Goal: Task Accomplishment & Management: Complete application form

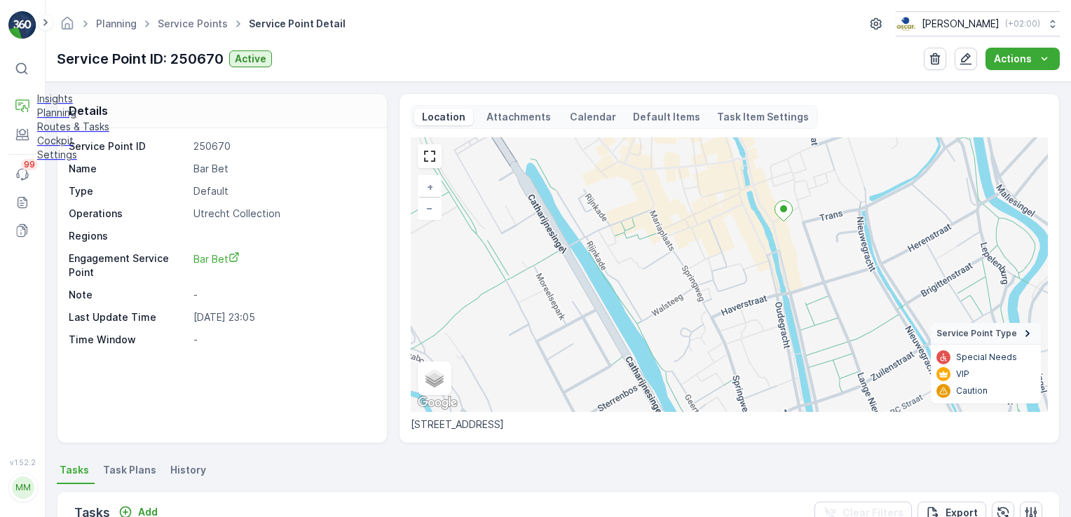
click at [57, 102] on p "Insights" at bounding box center [73, 99] width 72 height 14
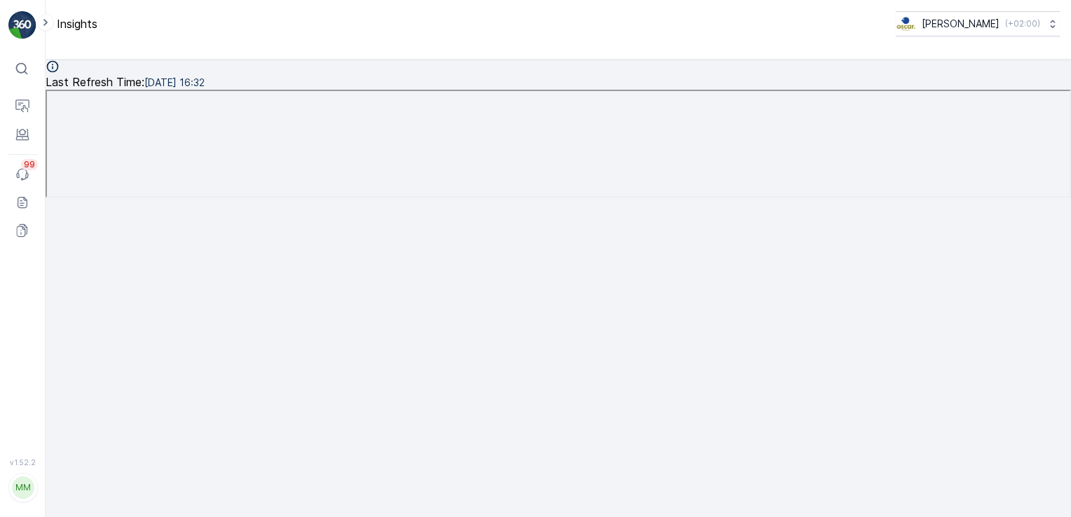
scroll to position [13, 0]
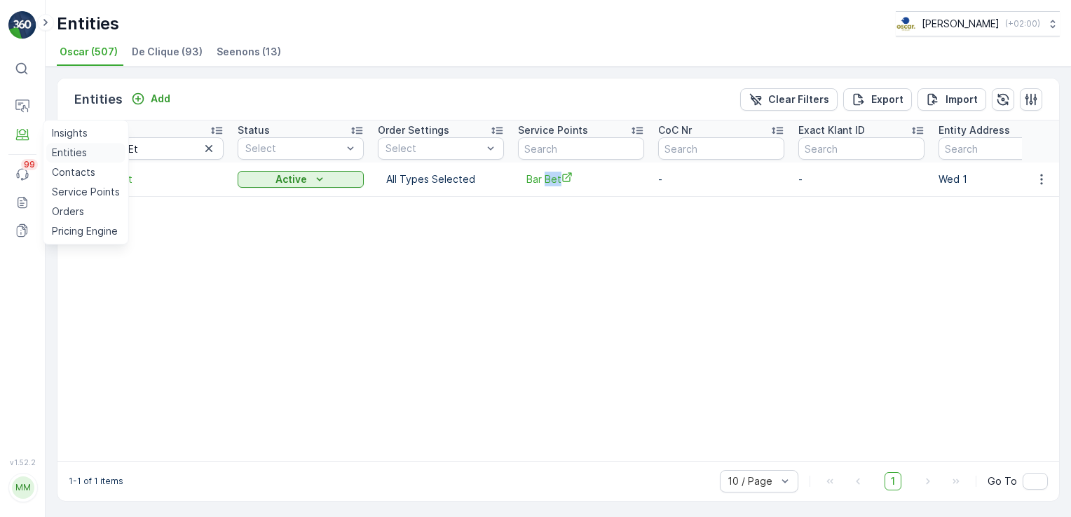
click at [64, 144] on link "Entities" at bounding box center [85, 153] width 79 height 20
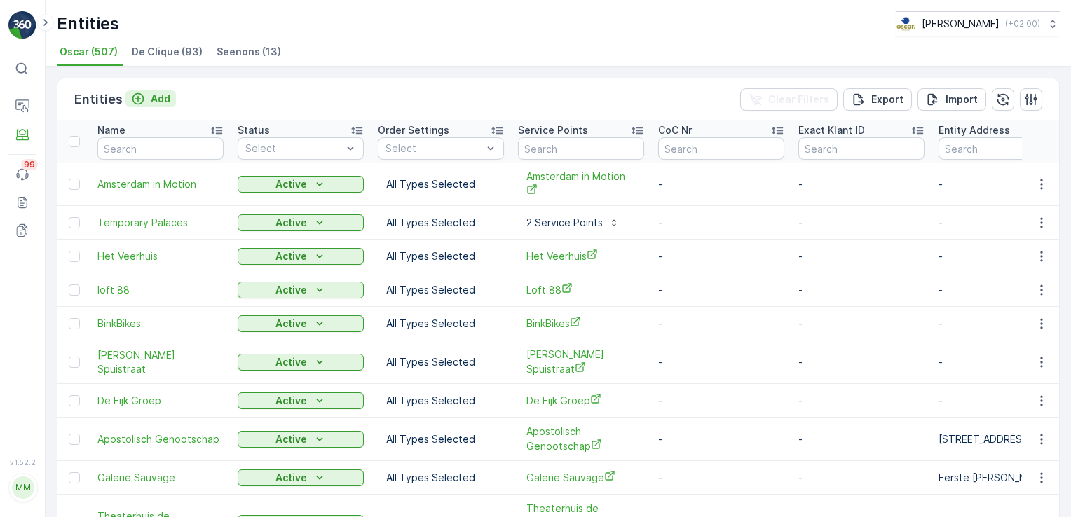
click at [162, 90] on button "Add" at bounding box center [150, 98] width 50 height 17
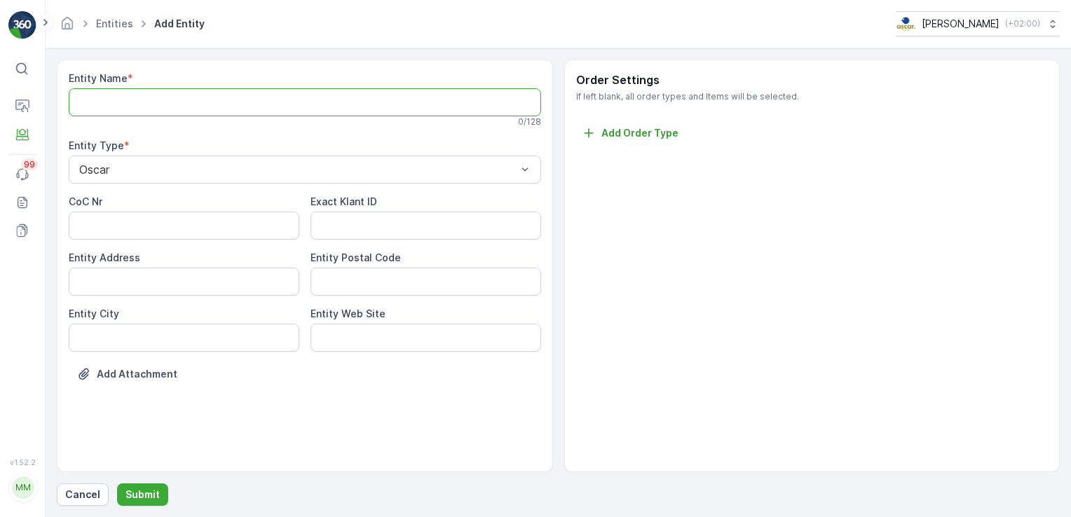
click at [213, 97] on Name "Entity Name" at bounding box center [305, 102] width 472 height 28
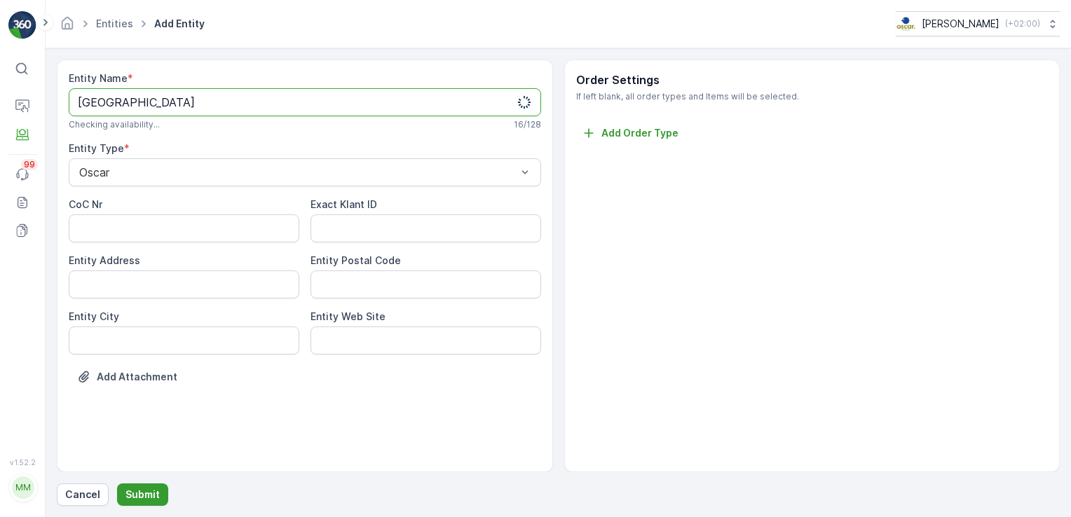
type Name "[GEOGRAPHIC_DATA]"
click at [151, 494] on p "Submit" at bounding box center [142, 495] width 34 height 14
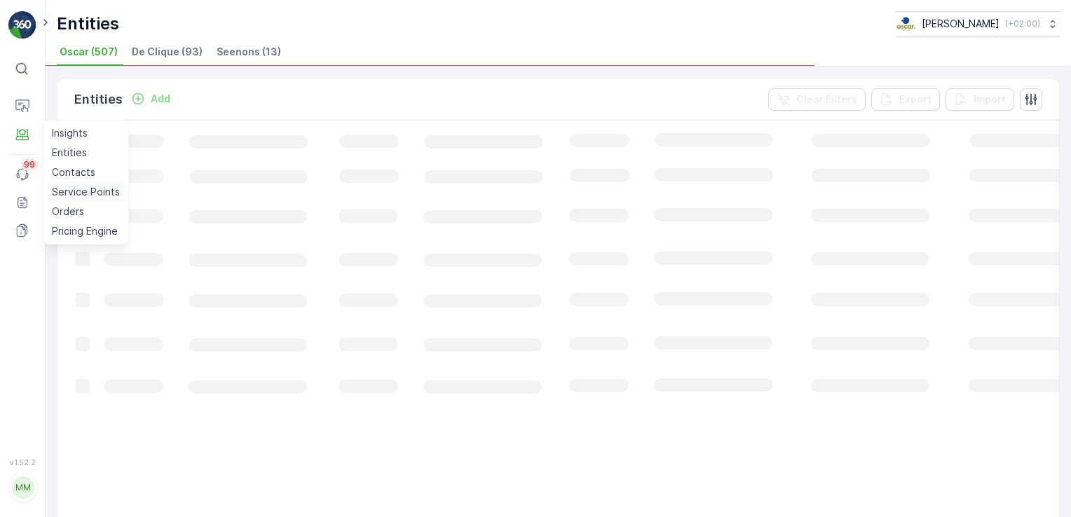
click at [67, 189] on p "Service Points" at bounding box center [86, 192] width 68 height 14
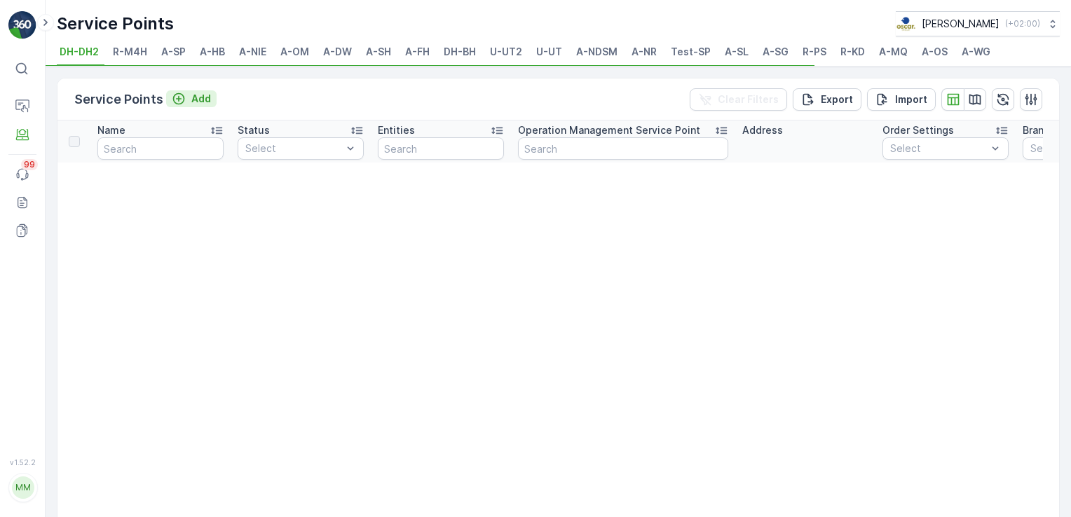
click at [196, 97] on p "Add" at bounding box center [201, 99] width 20 height 14
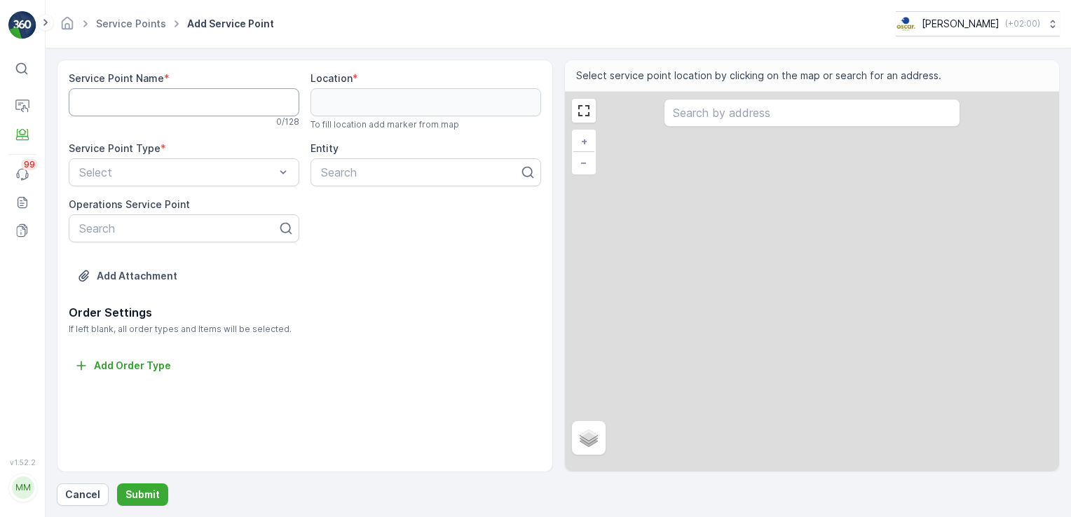
click at [196, 97] on Name "Service Point Name" at bounding box center [184, 102] width 231 height 28
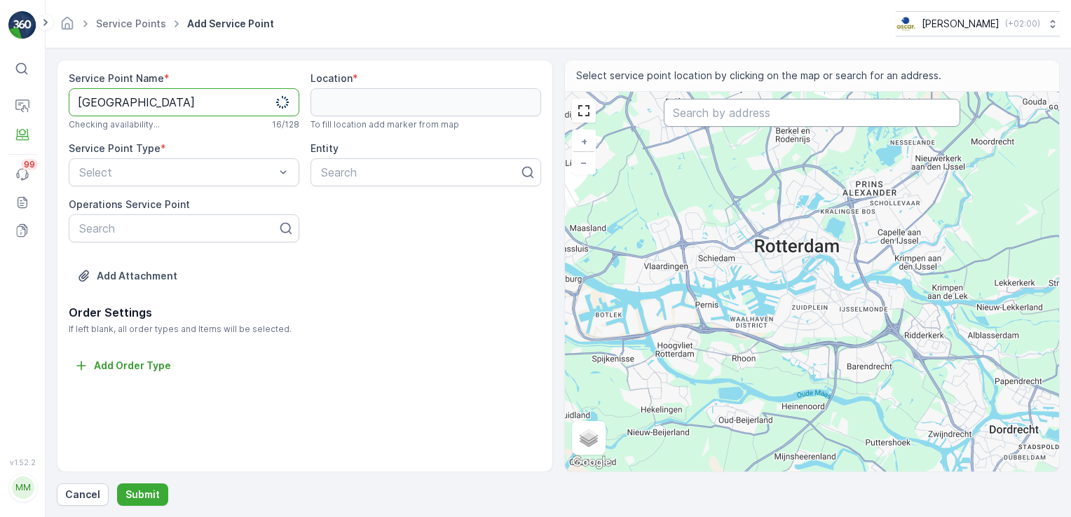
type Name "[GEOGRAPHIC_DATA]"
click at [692, 119] on input "text" at bounding box center [812, 113] width 296 height 28
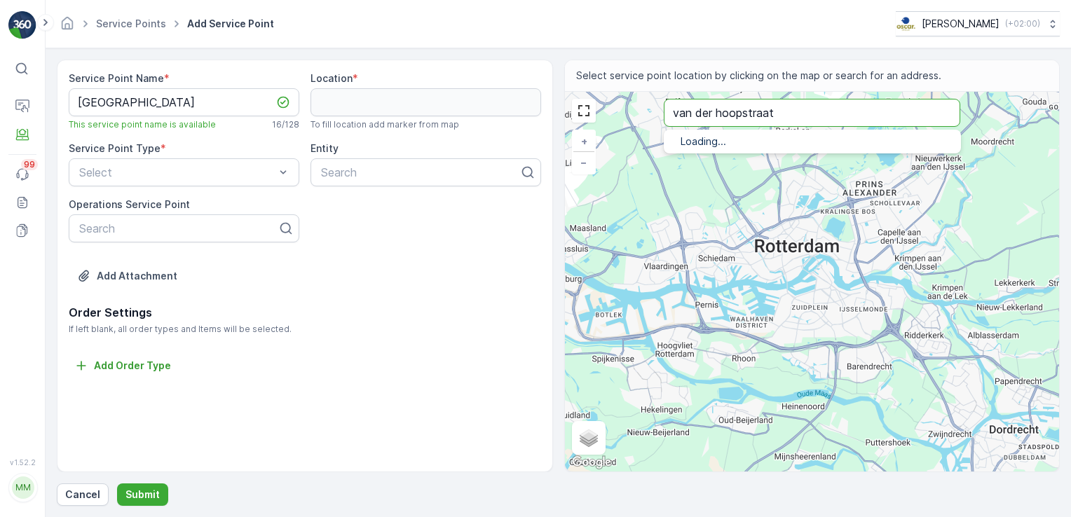
click at [791, 111] on input "van der hoopstraat" at bounding box center [812, 113] width 296 height 28
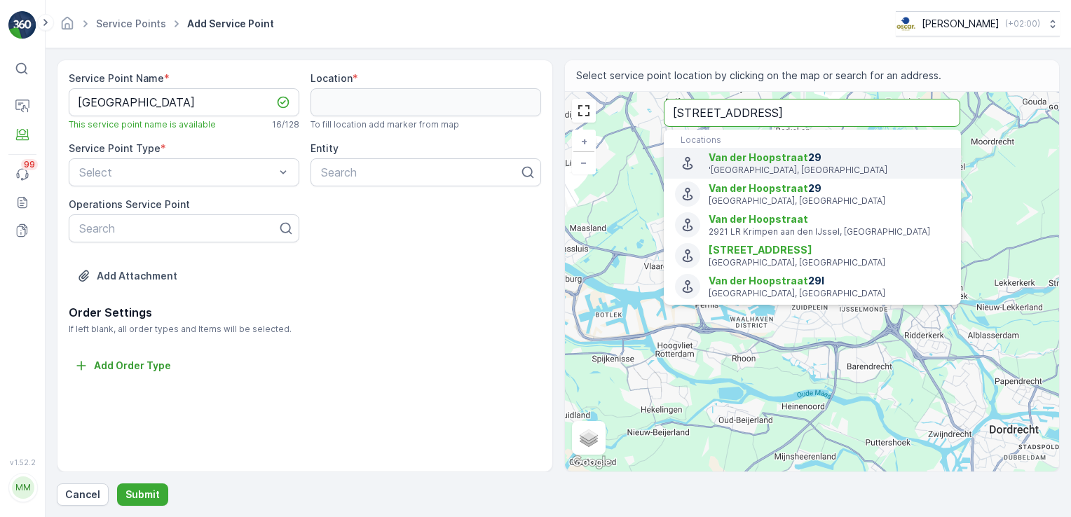
type input "[STREET_ADDRESS]"
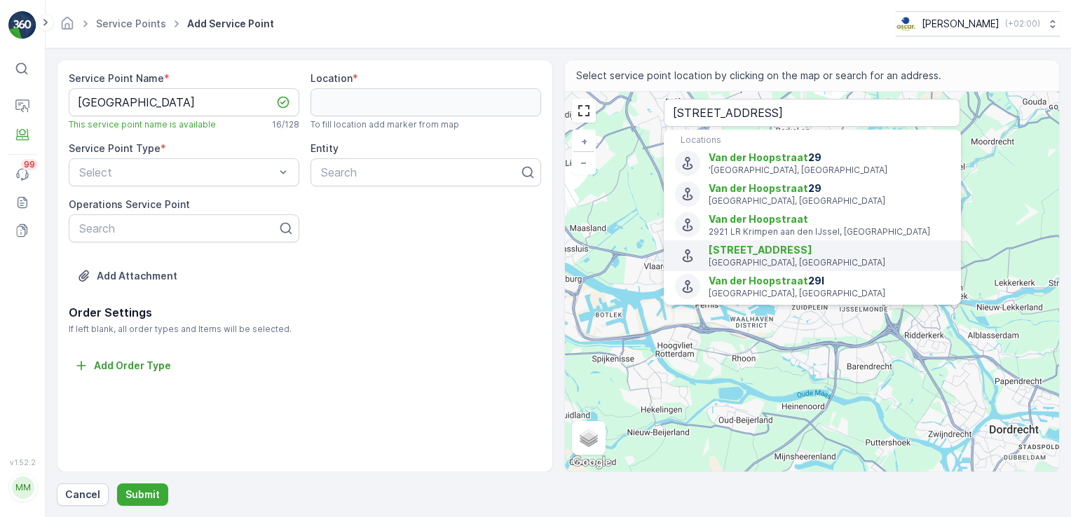
click at [753, 254] on span "[STREET_ADDRESS]" at bounding box center [761, 250] width 104 height 12
type input "52.38435279999999,4.8745138"
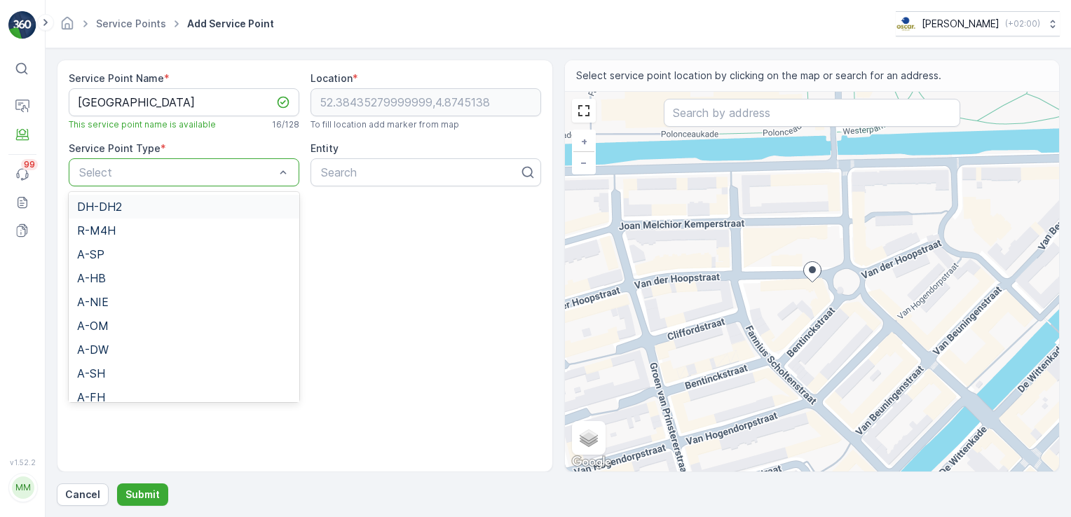
click at [219, 158] on div "Select" at bounding box center [184, 172] width 231 height 28
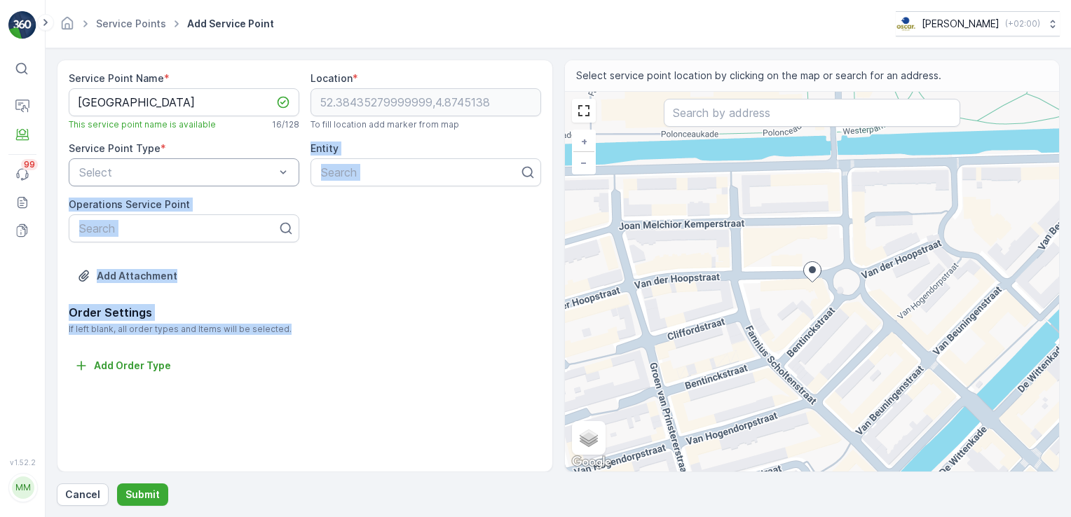
drag, startPoint x: 178, startPoint y: 302, endPoint x: 238, endPoint y: 161, distance: 153.2
click at [238, 161] on div "Service Point Name * [GEOGRAPHIC_DATA] This service point name is available 16 …" at bounding box center [305, 266] width 496 height 413
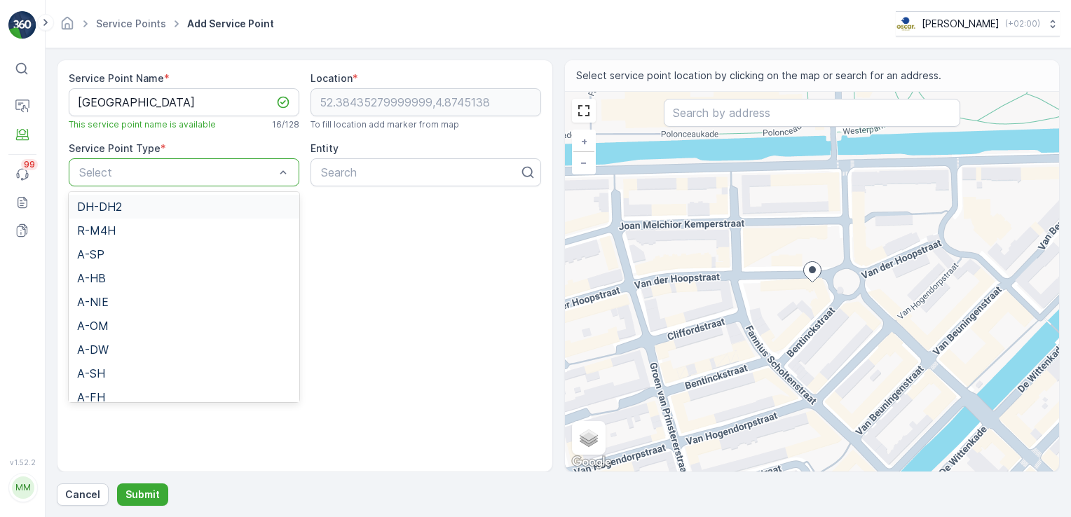
click at [238, 161] on div "Select" at bounding box center [184, 172] width 231 height 28
click at [154, 238] on div "A-SL" at bounding box center [184, 244] width 214 height 13
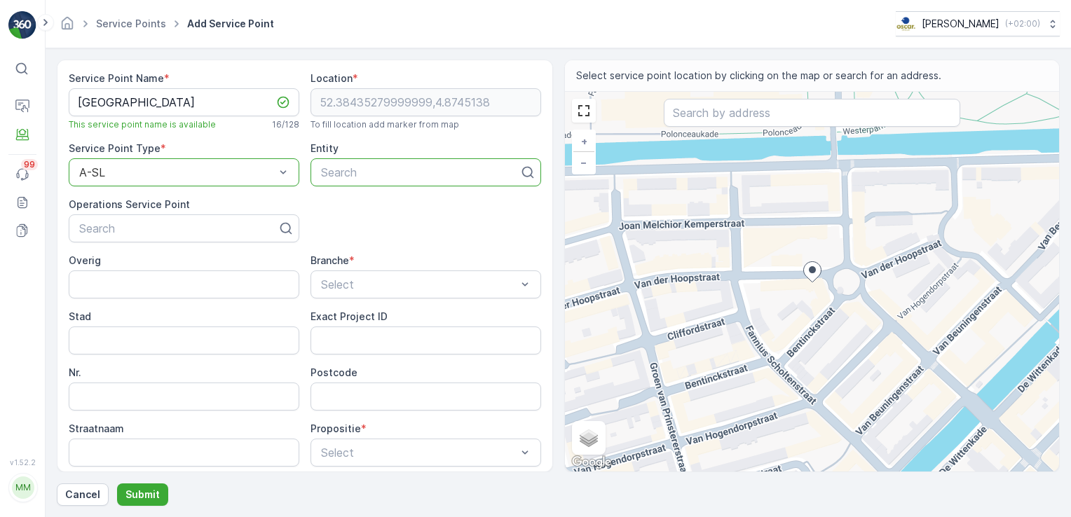
click at [344, 172] on div at bounding box center [420, 172] width 201 height 13
type input "Pazzi"
click at [362, 206] on span "[GEOGRAPHIC_DATA]" at bounding box center [377, 206] width 117 height 13
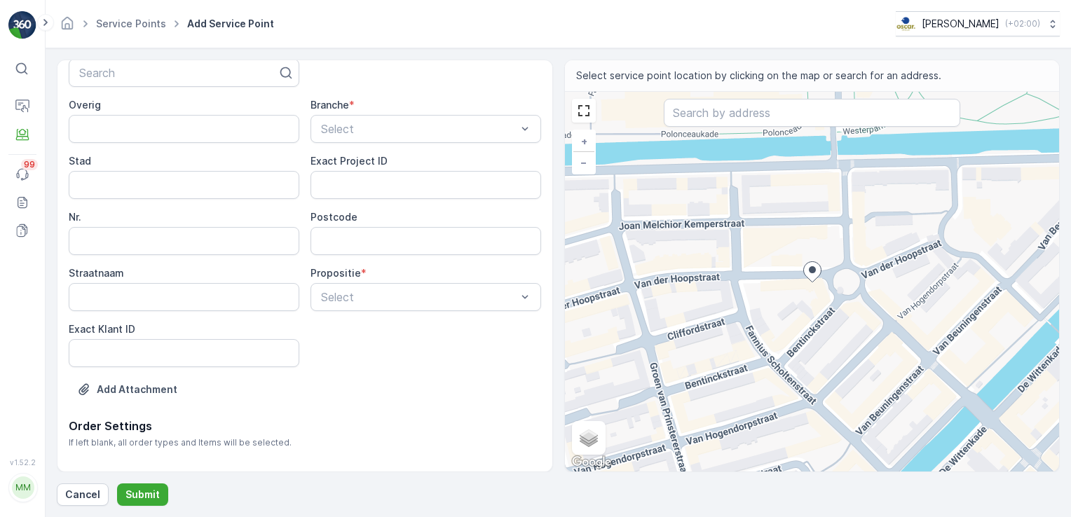
scroll to position [182, 0]
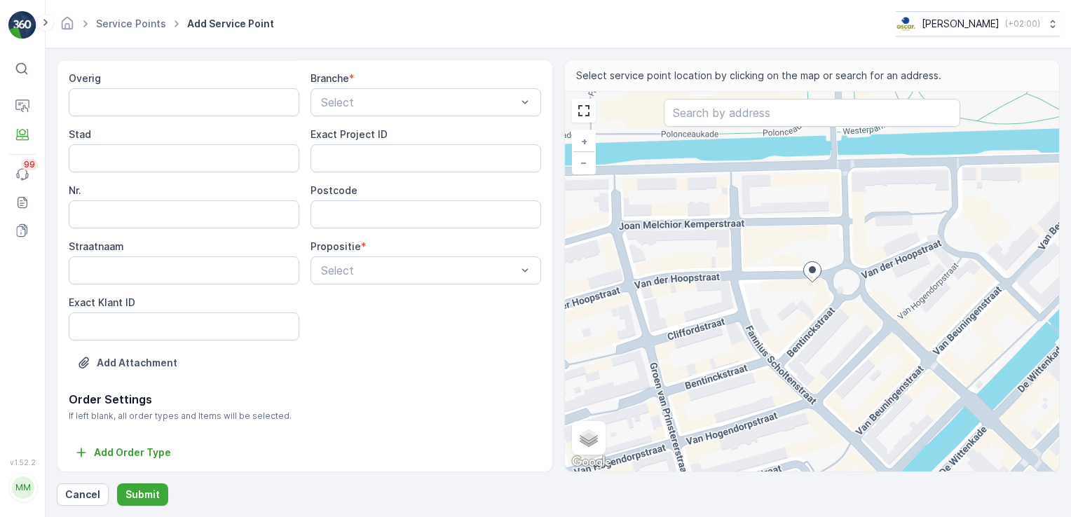
click at [244, 228] on div "Overig Branche * Select Stad Exact Project ID Nr. Postcode Straatnaam Propositi…" at bounding box center [305, 205] width 472 height 269
click at [175, 268] on input "Straatnaam" at bounding box center [184, 271] width 231 height 28
type input "V"
type input "[PERSON_NAME]"
click at [202, 212] on input "Nr." at bounding box center [184, 214] width 231 height 28
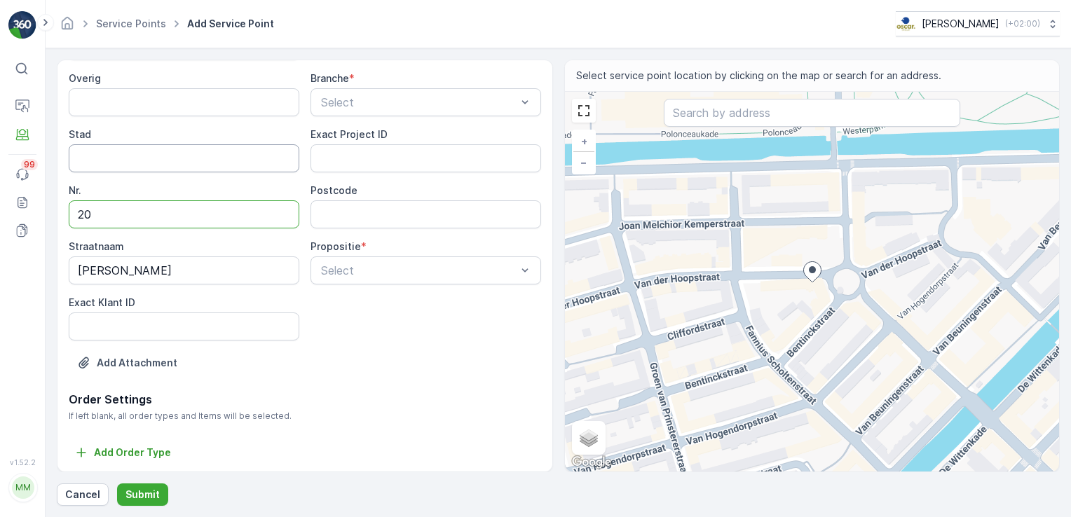
type input "20"
click at [205, 158] on input "Stad" at bounding box center [184, 158] width 231 height 28
type input "[GEOGRAPHIC_DATA]"
click at [381, 220] on input "Postcode" at bounding box center [425, 214] width 231 height 28
type input "1051BE"
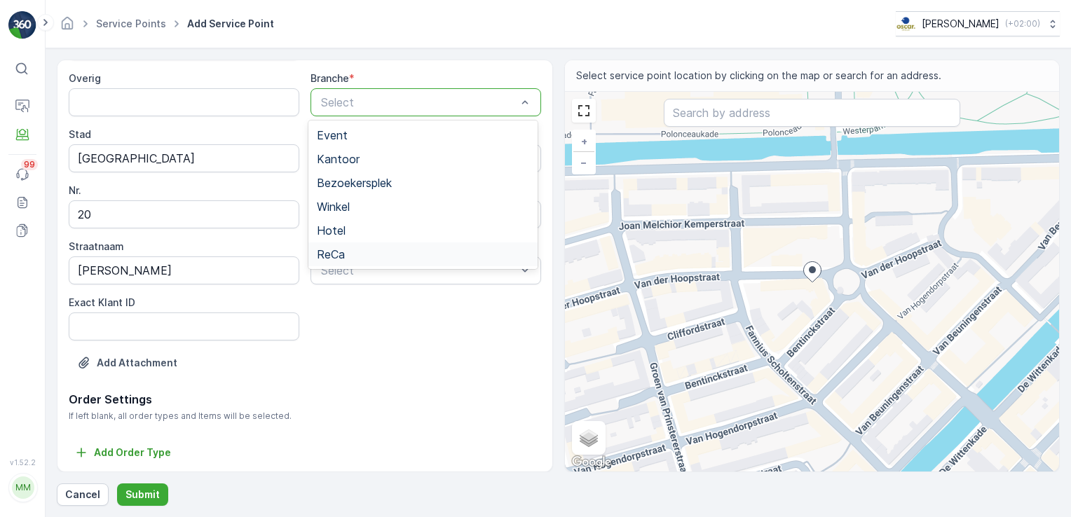
click at [360, 249] on div "ReCa" at bounding box center [423, 254] width 212 height 13
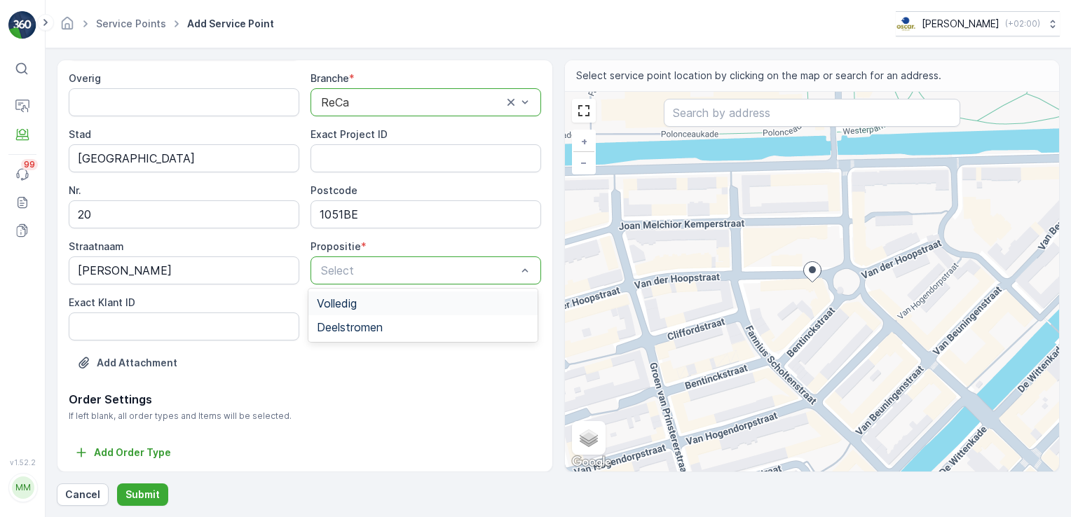
click at [361, 306] on div "Volledig" at bounding box center [423, 303] width 212 height 13
click at [149, 500] on p "Submit" at bounding box center [142, 495] width 34 height 14
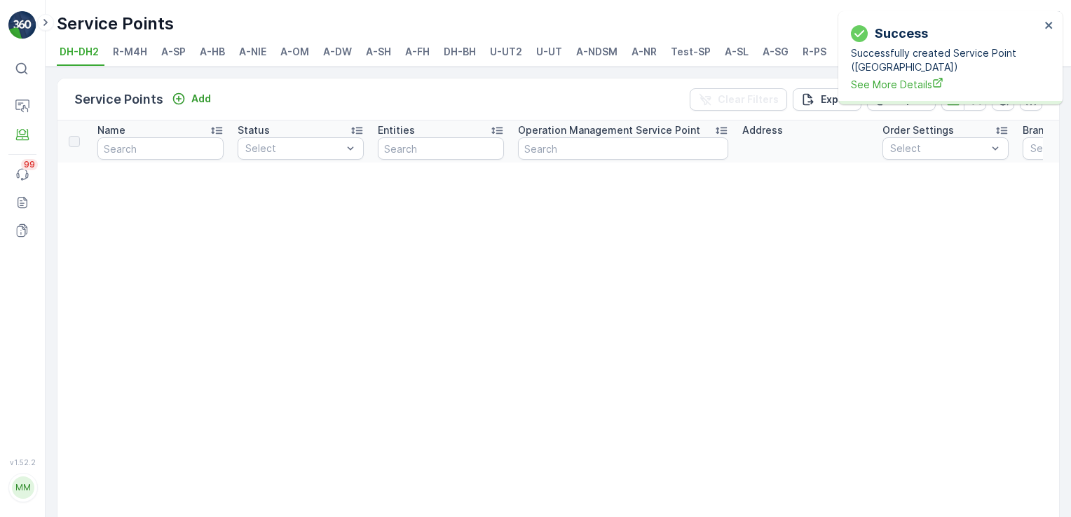
click at [736, 53] on span "A-SL" at bounding box center [737, 52] width 24 height 14
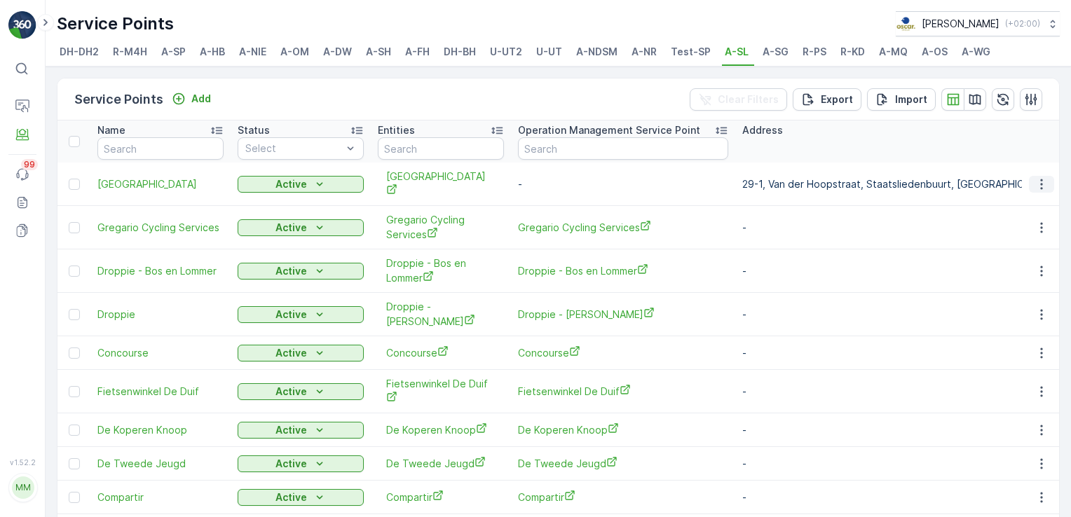
click at [1035, 178] on icon "button" at bounding box center [1042, 184] width 14 height 14
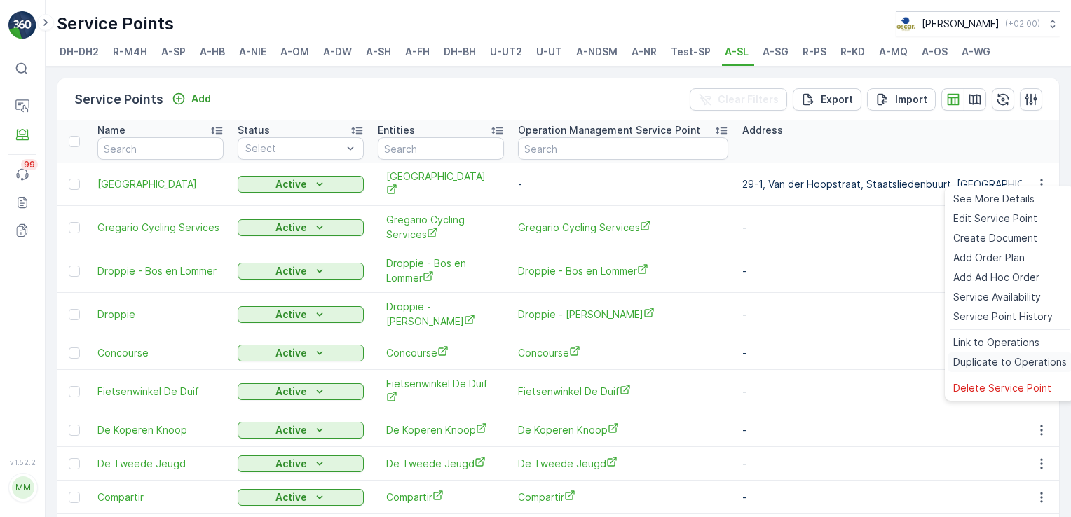
click at [984, 358] on span "Duplicate to Operations" at bounding box center [1010, 362] width 114 height 14
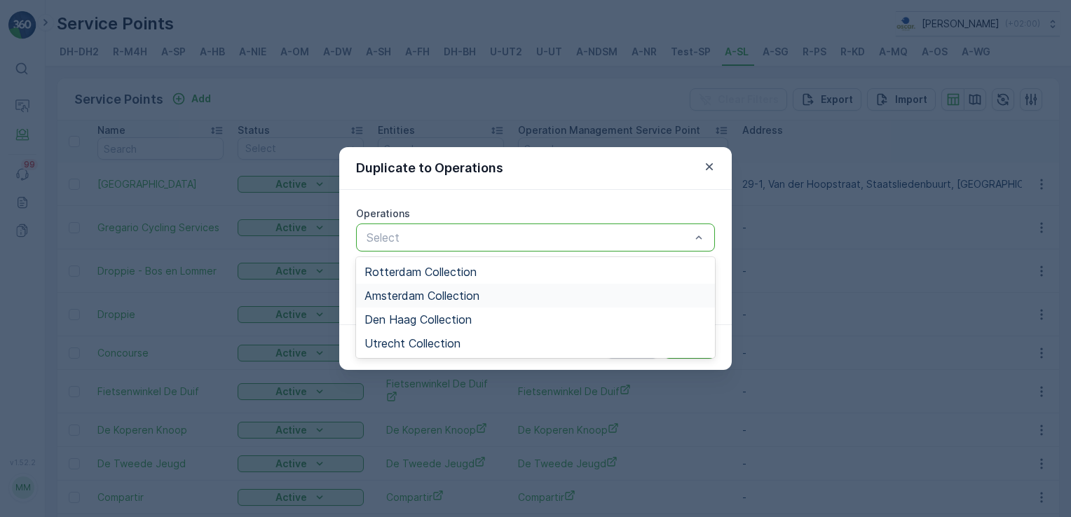
click at [490, 291] on div "Amsterdam Collection" at bounding box center [535, 295] width 342 height 13
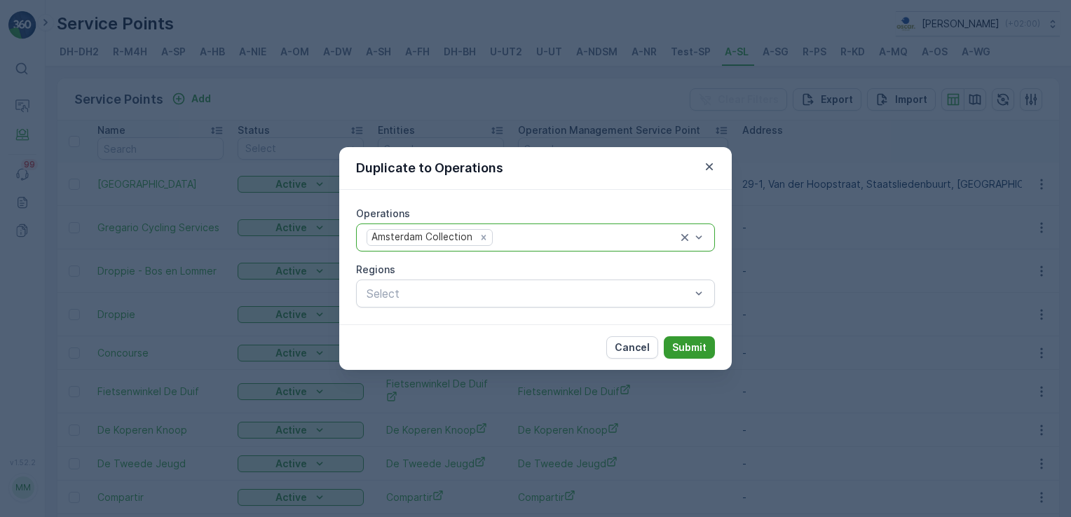
click at [695, 354] on p "Submit" at bounding box center [689, 348] width 34 height 14
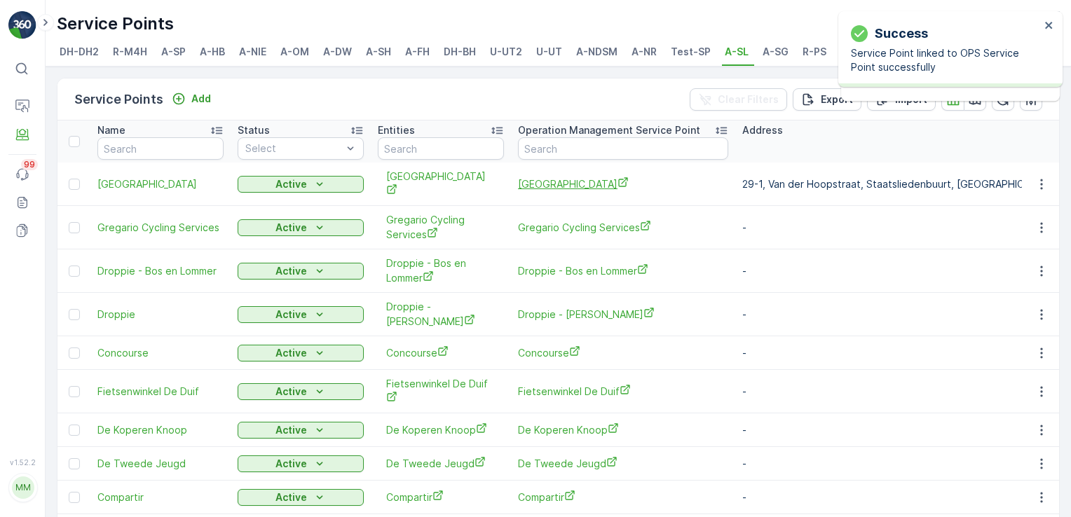
click at [585, 177] on span "[GEOGRAPHIC_DATA]" at bounding box center [623, 184] width 210 height 15
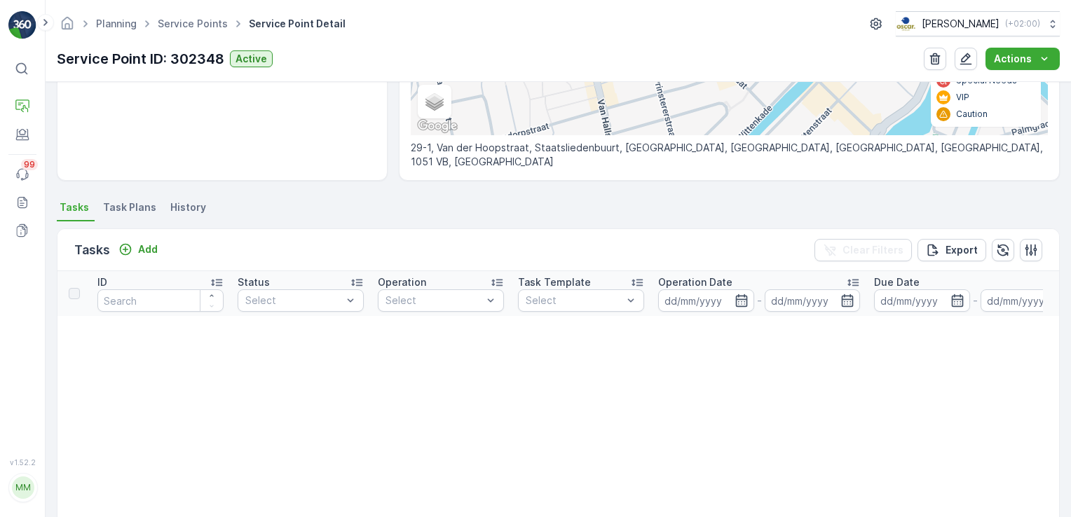
scroll to position [268, 0]
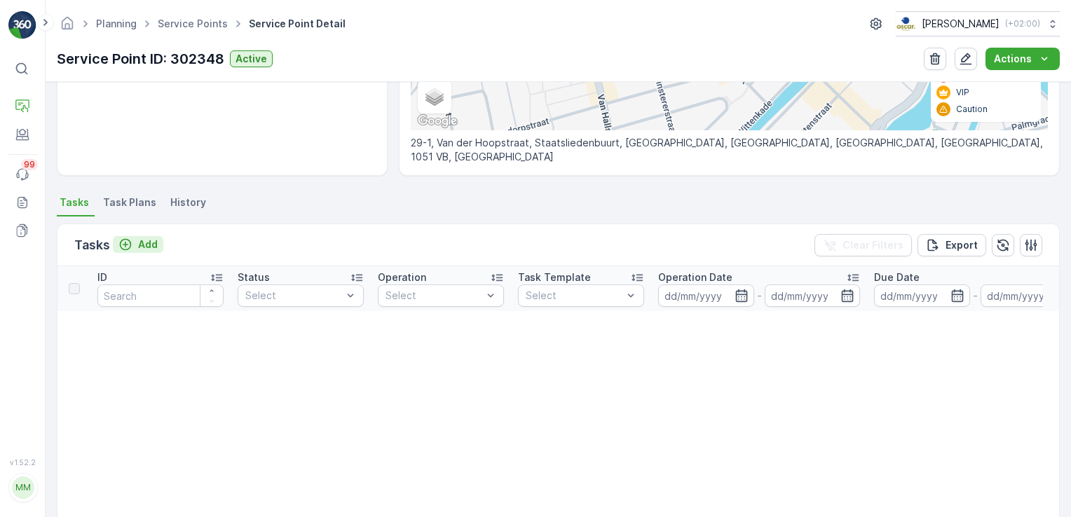
click at [126, 250] on button "Add" at bounding box center [138, 244] width 50 height 17
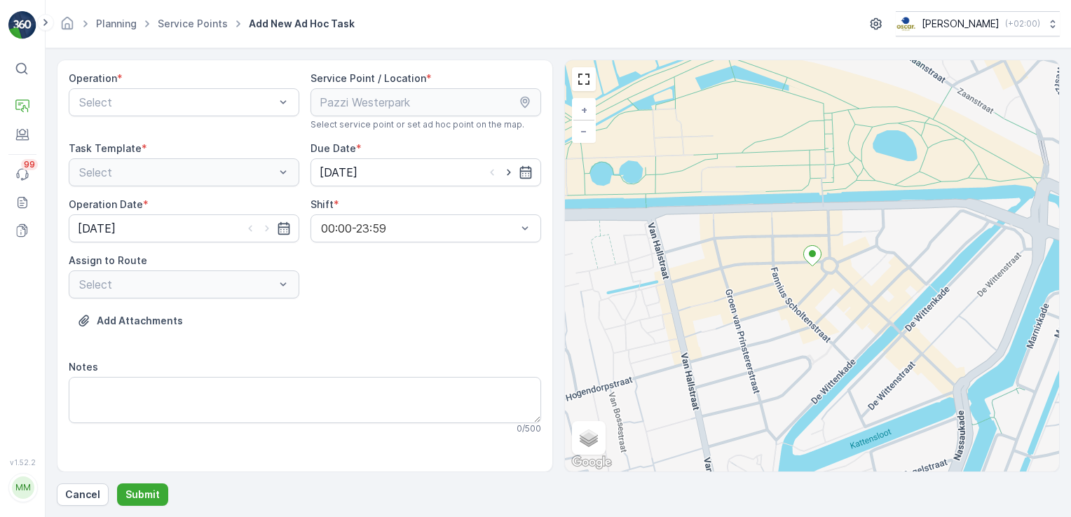
click at [219, 280] on div "Select" at bounding box center [184, 285] width 231 height 28
click at [289, 287] on div "Select" at bounding box center [184, 285] width 231 height 28
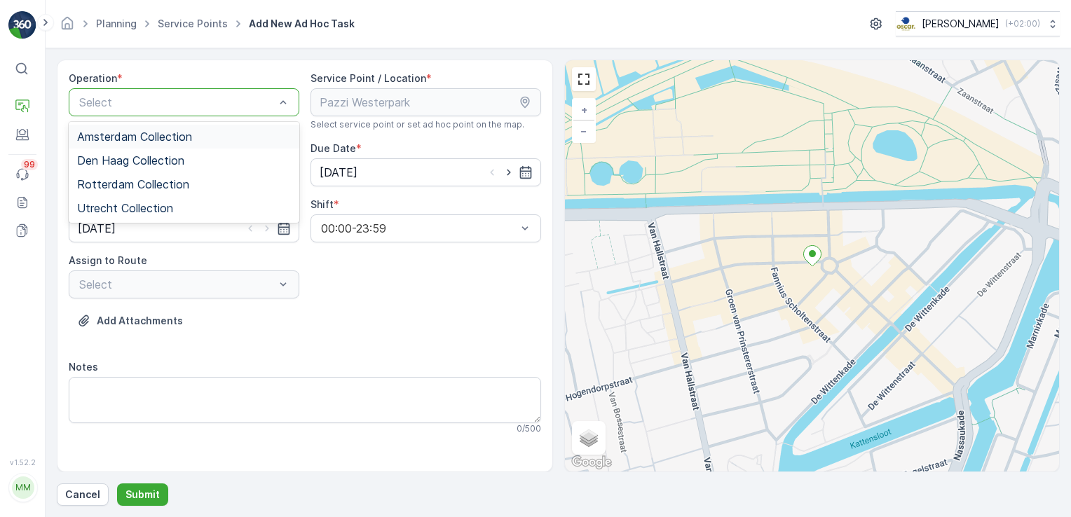
click at [224, 141] on div "Amsterdam Collection" at bounding box center [184, 136] width 214 height 13
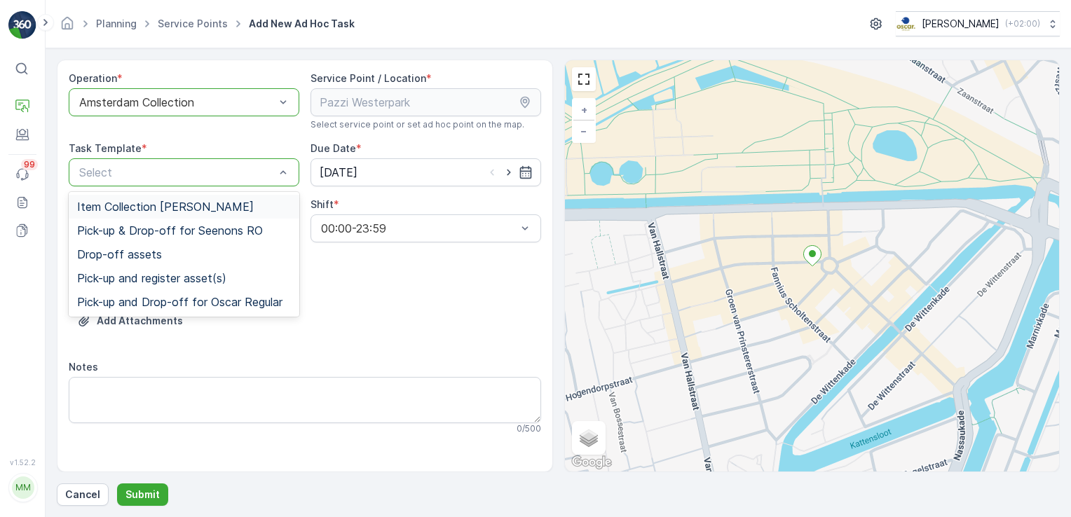
click at [238, 198] on div "Item Collection Oscar Regulier" at bounding box center [184, 207] width 231 height 24
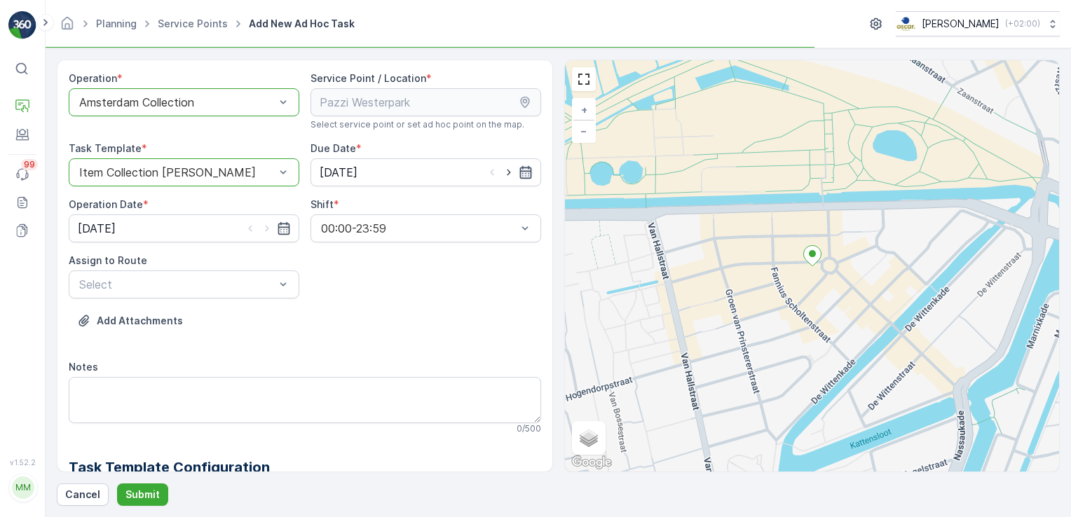
click at [528, 172] on icon "button" at bounding box center [526, 172] width 14 height 14
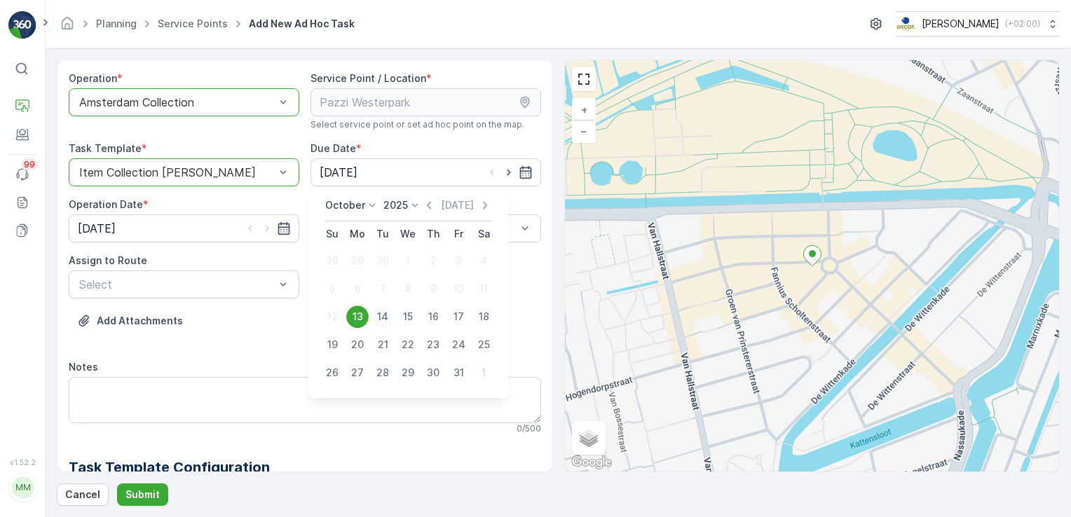
click at [385, 315] on div "14" at bounding box center [382, 317] width 22 height 22
type input "14.10.2025"
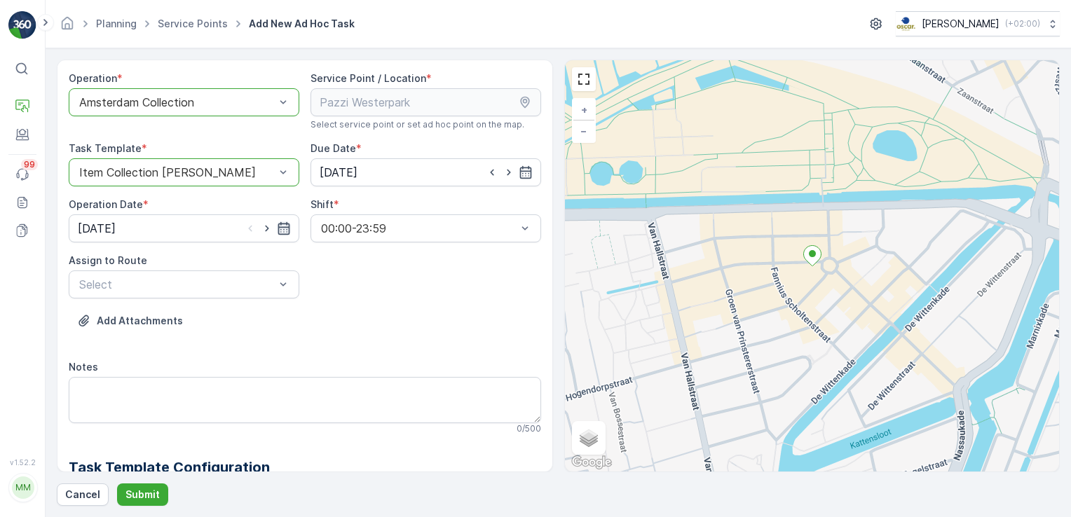
click at [280, 229] on icon "button" at bounding box center [284, 228] width 14 height 14
click at [141, 374] on div "14" at bounding box center [143, 373] width 22 height 22
type input "14.10.2025"
click at [233, 292] on div "Select" at bounding box center [184, 285] width 231 height 28
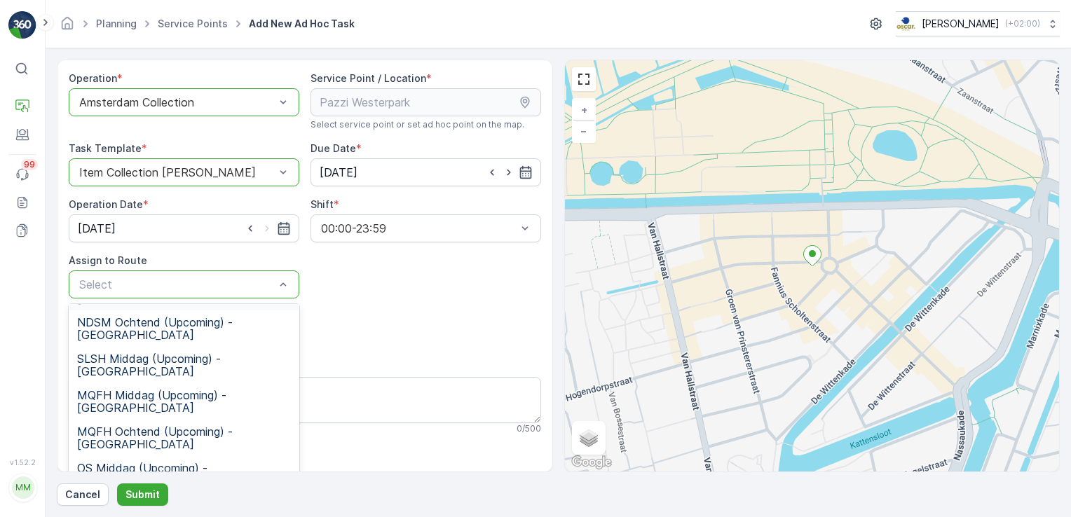
scroll to position [73, 0]
click at [224, 357] on span "SLSH Middag (Upcoming) - Amsterdam" at bounding box center [184, 361] width 214 height 25
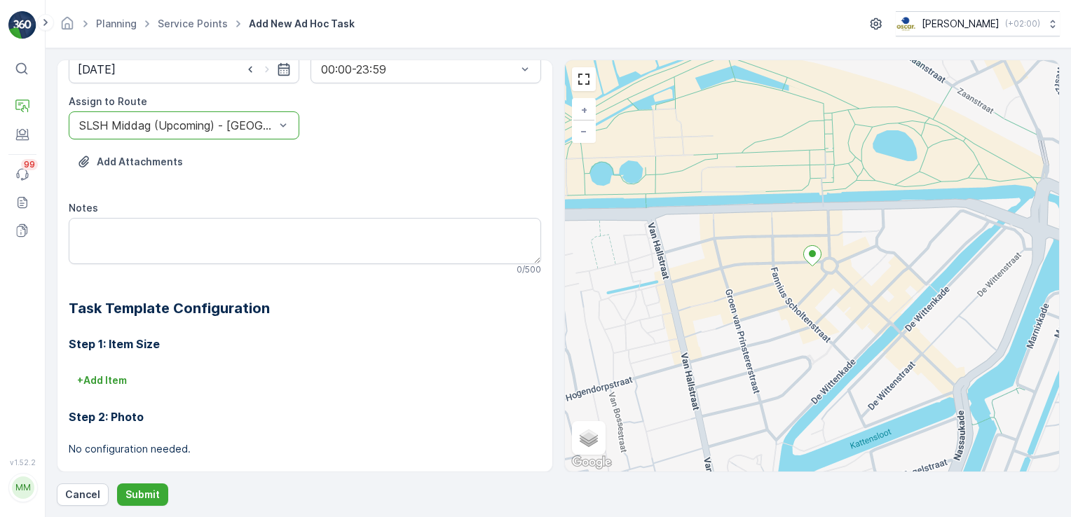
scroll to position [160, 0]
click at [182, 256] on textarea "Notes" at bounding box center [305, 240] width 472 height 46
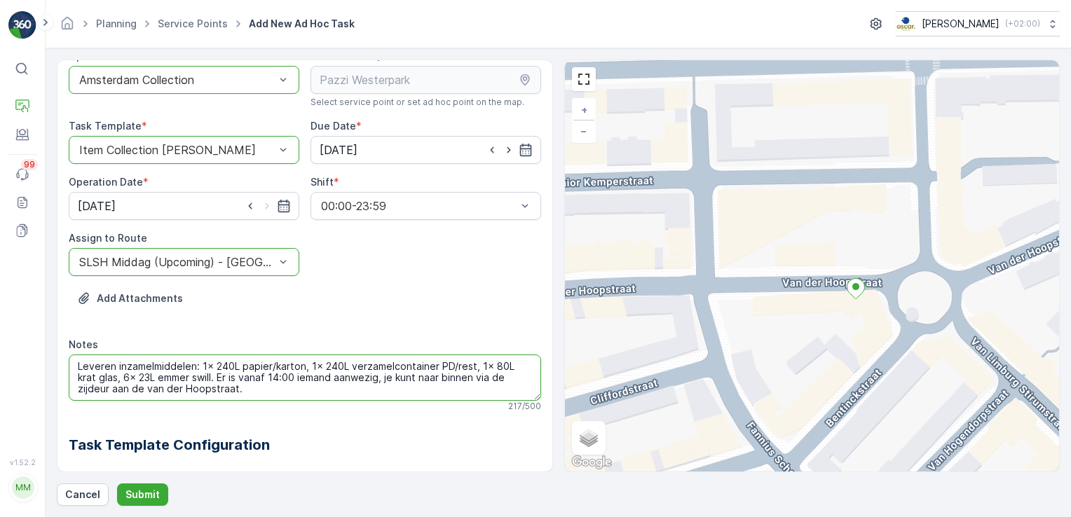
scroll to position [0, 0]
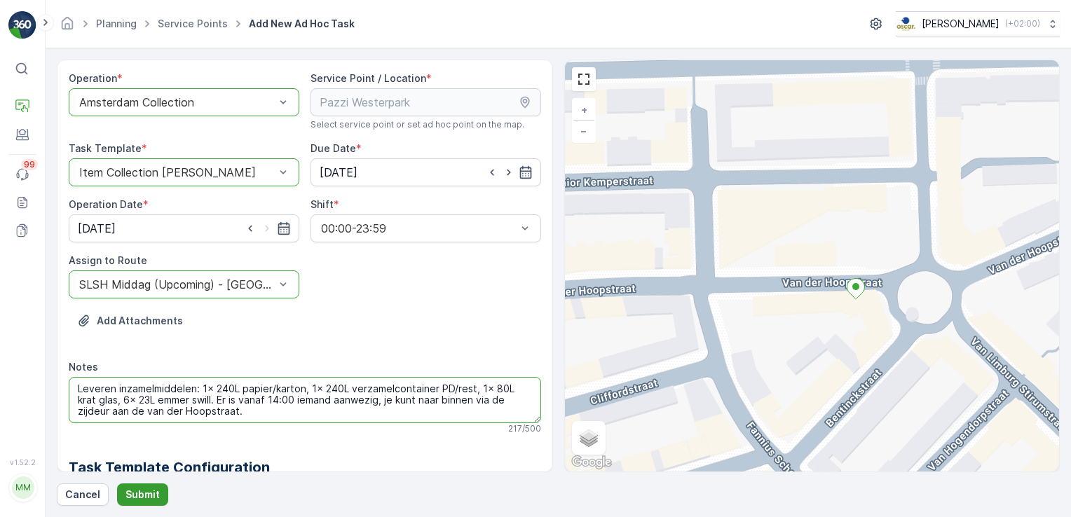
type textarea "Leveren inzamelmiddelen: 1x 240L papier/karton, 1x 240L verzamelcontainer PD/re…"
click at [139, 500] on p "Submit" at bounding box center [142, 495] width 34 height 14
